Goal: Understand process/instructions

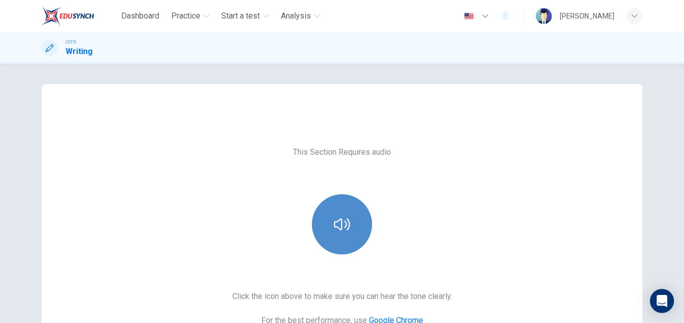
click at [334, 225] on icon "button" at bounding box center [342, 224] width 16 height 16
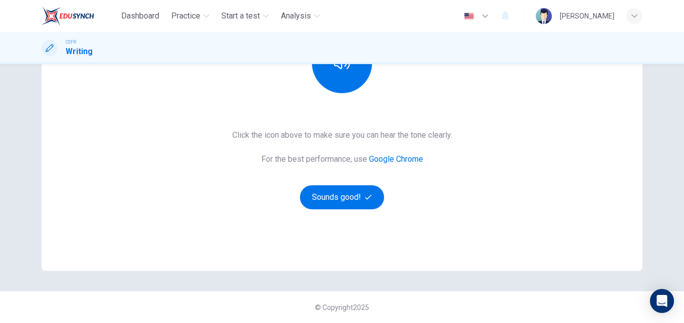
scroll to position [161, 0]
click at [332, 202] on button "Sounds good!" at bounding box center [342, 197] width 84 height 24
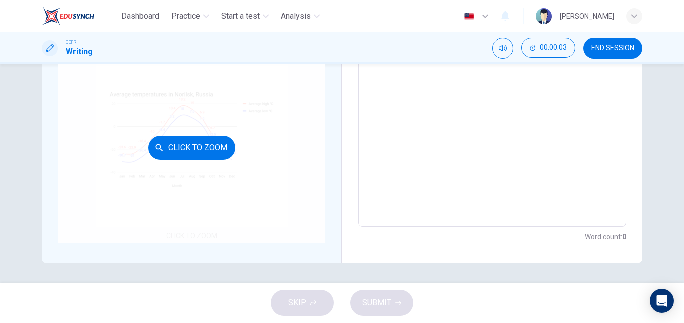
scroll to position [188, 0]
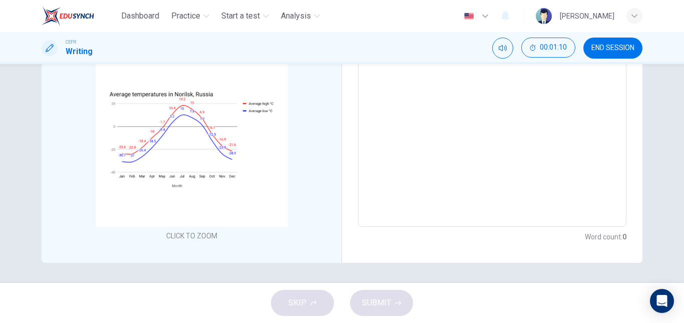
click at [358, 139] on div "x ​" at bounding box center [492, 79] width 268 height 296
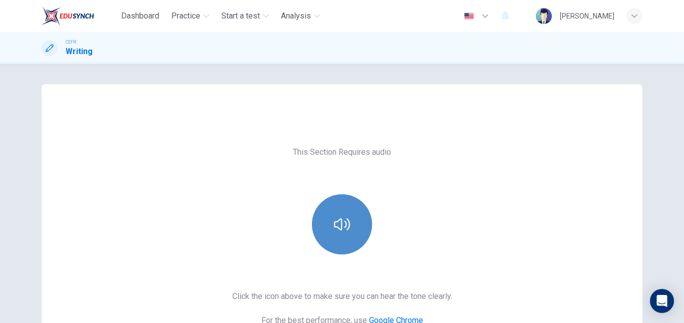
click at [334, 230] on icon "button" at bounding box center [342, 224] width 16 height 16
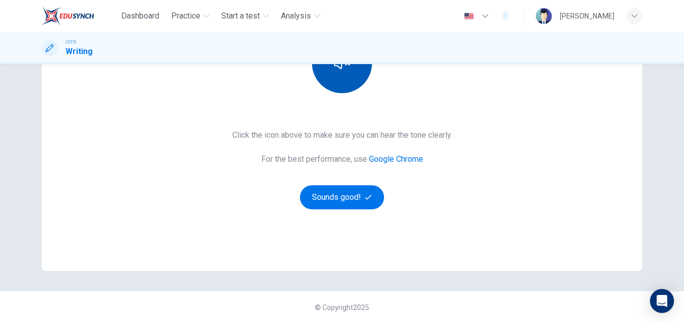
scroll to position [161, 0]
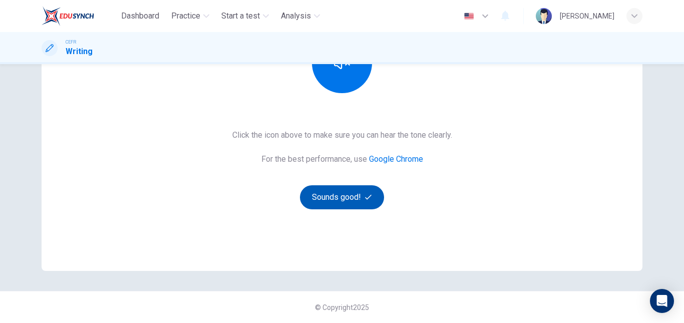
drag, startPoint x: 331, startPoint y: 230, endPoint x: 344, endPoint y: 204, distance: 28.9
click at [344, 204] on div "This Section Requires audio Click the icon above to make sure you can hear the …" at bounding box center [342, 97] width 601 height 348
click at [344, 204] on button "Sounds good!" at bounding box center [342, 197] width 84 height 24
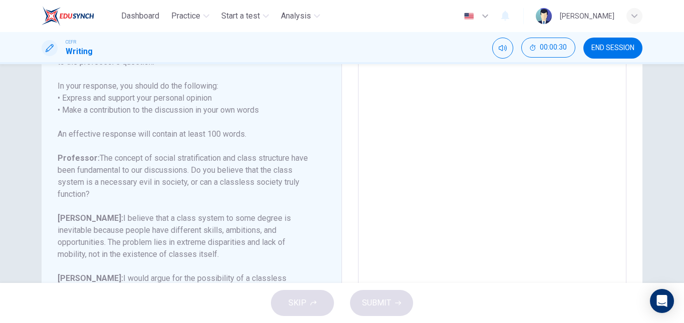
scroll to position [123, 0]
